Goal: Navigation & Orientation: Find specific page/section

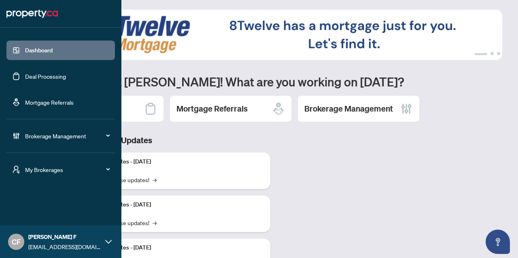
click at [55, 173] on span "My Brokerages" at bounding box center [67, 169] width 84 height 9
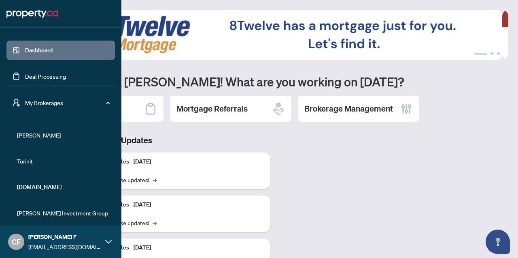
click at [24, 134] on span "RAHR" at bounding box center [63, 134] width 92 height 9
